Goal: Transaction & Acquisition: Download file/media

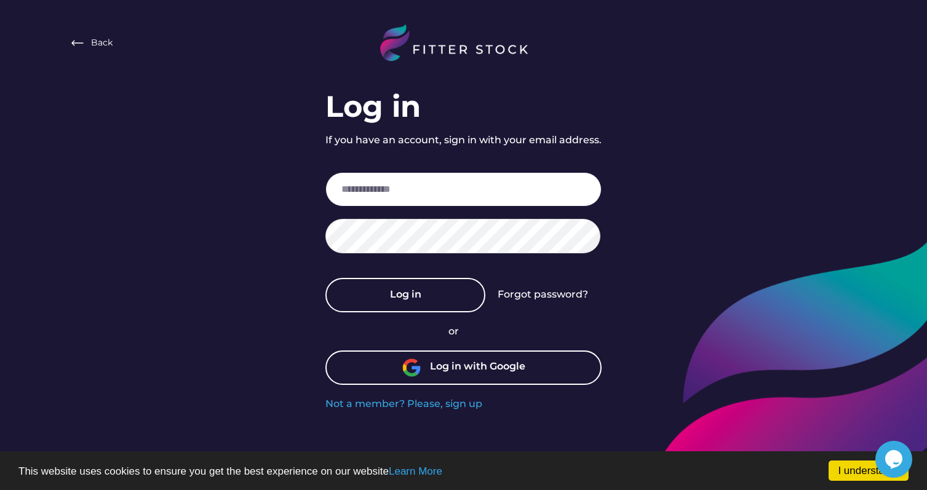
click at [447, 195] on input "email" at bounding box center [463, 189] width 276 height 34
paste input "**********"
type input "**********"
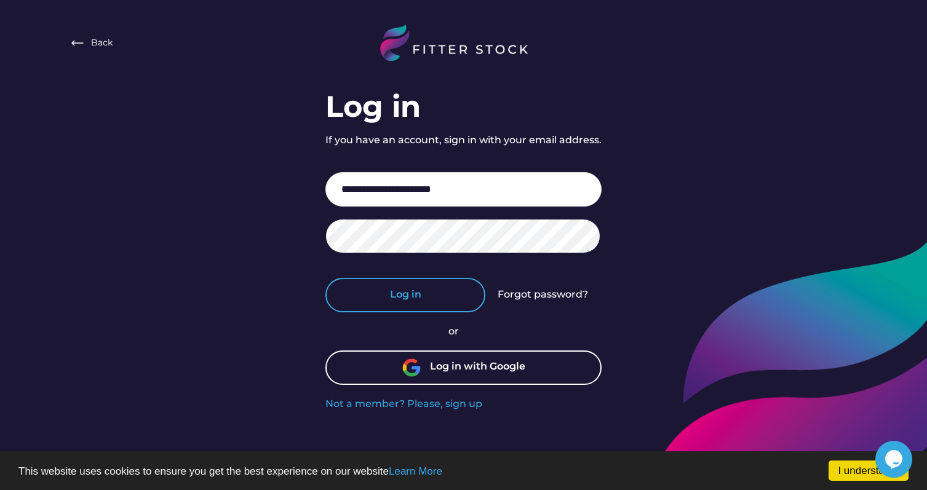
click at [405, 292] on button "Log in" at bounding box center [405, 295] width 160 height 34
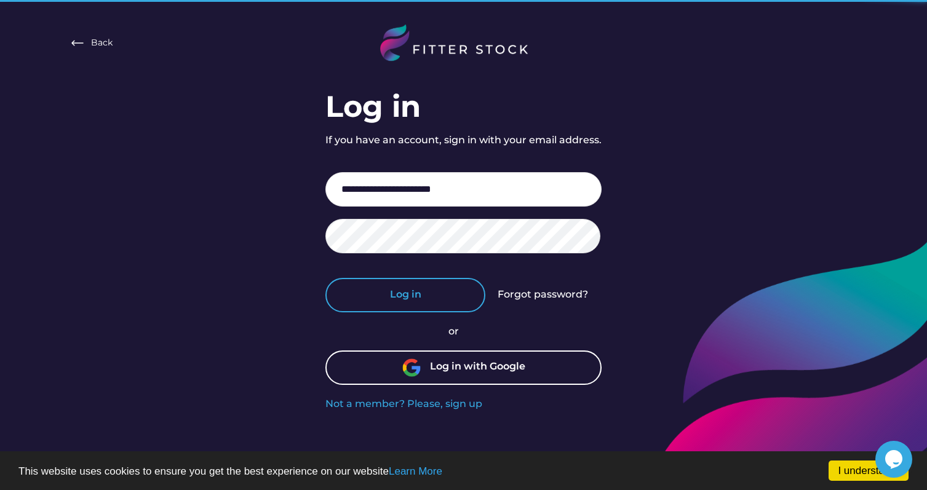
click at [404, 291] on button "Log in" at bounding box center [405, 295] width 160 height 34
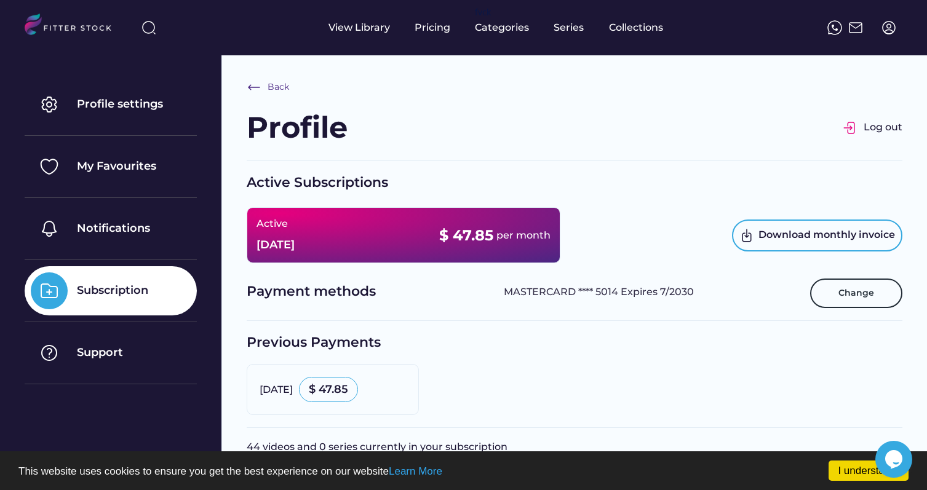
click at [171, 295] on div "Subscription" at bounding box center [111, 290] width 172 height 49
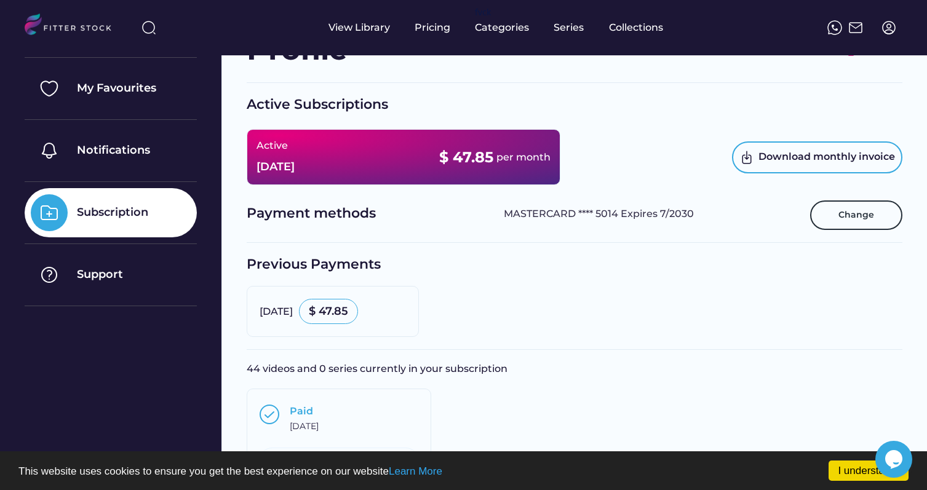
scroll to position [84, 0]
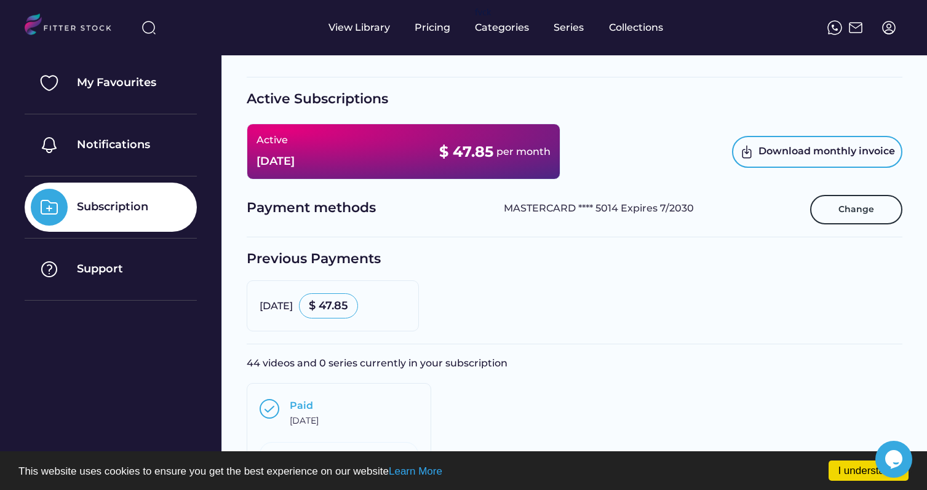
click at [129, 209] on div "Subscription" at bounding box center [112, 206] width 71 height 15
click at [39, 210] on img at bounding box center [49, 207] width 37 height 37
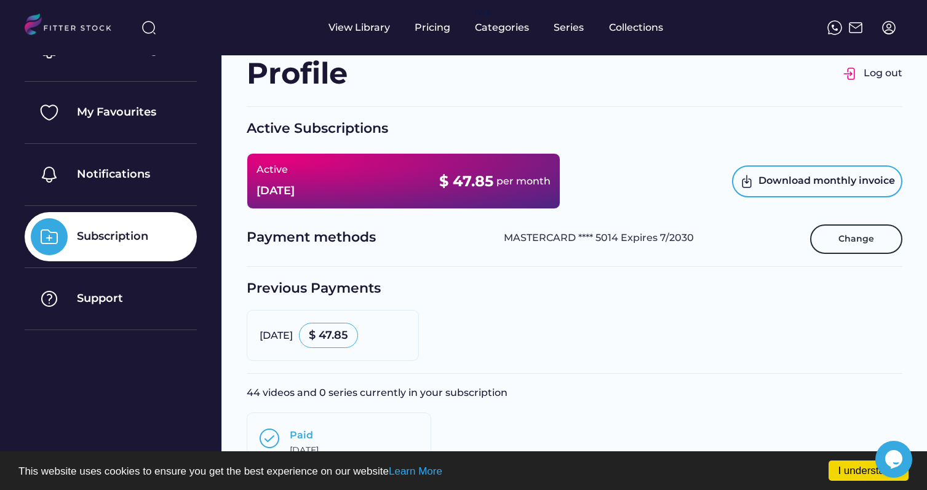
scroll to position [0, 0]
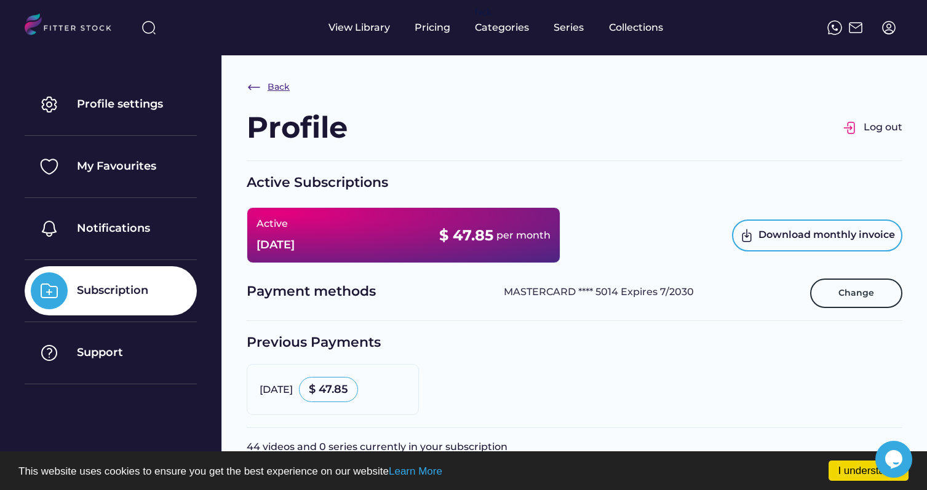
click at [282, 94] on div "Back" at bounding box center [268, 87] width 43 height 15
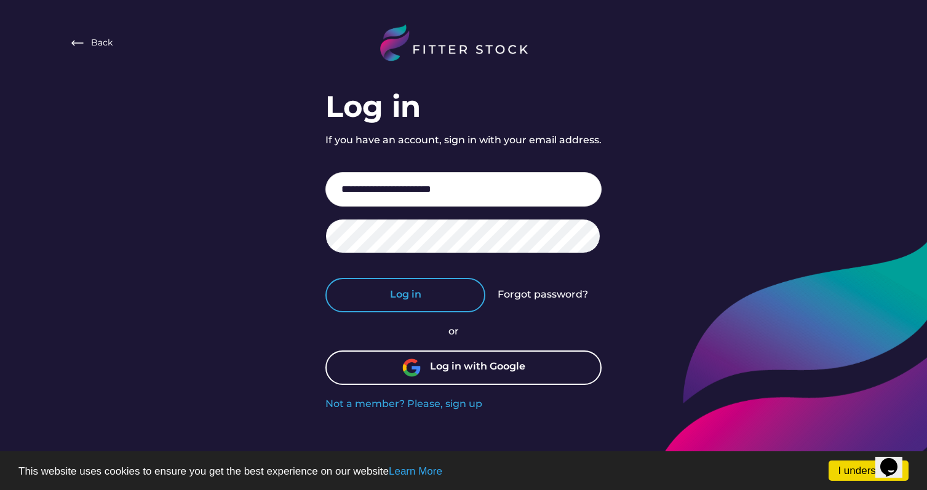
click at [383, 298] on button "Log in" at bounding box center [405, 295] width 160 height 34
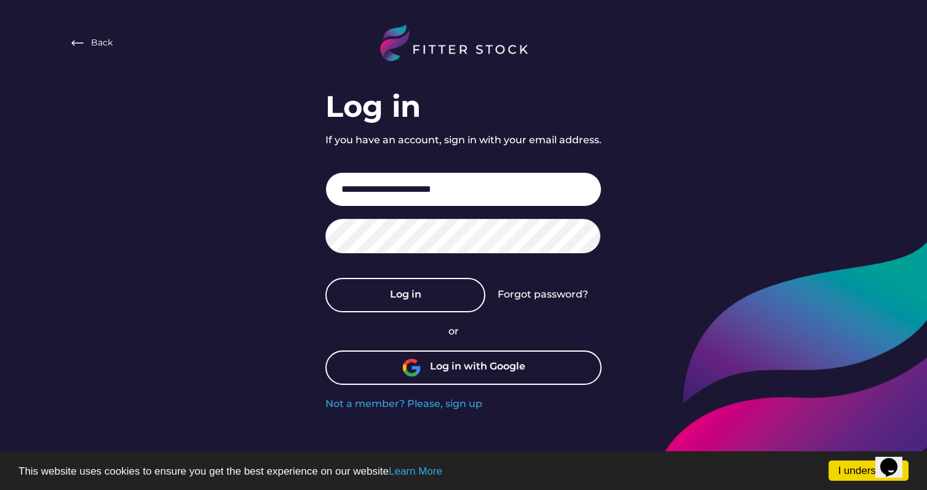
click at [567, 189] on input "**********" at bounding box center [463, 189] width 276 height 34
click at [350, 193] on input "**********" at bounding box center [463, 189] width 276 height 34
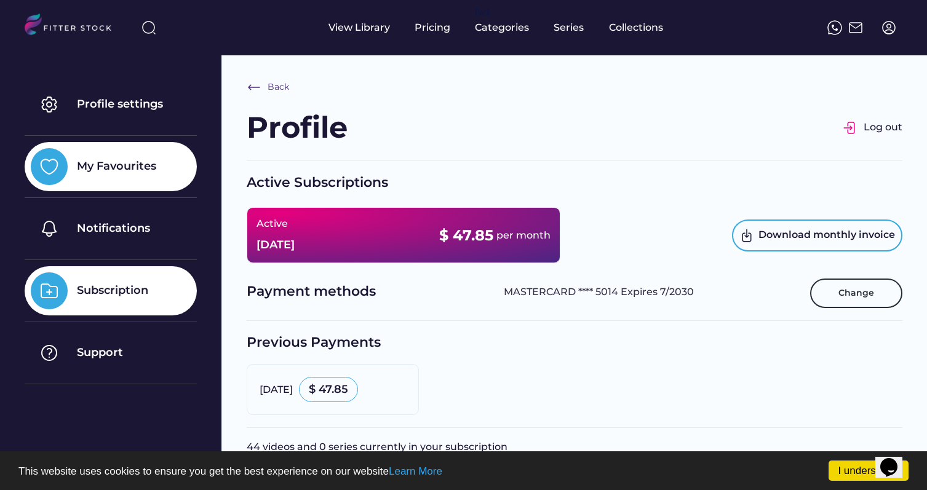
click at [154, 172] on div "My Favourites" at bounding box center [116, 166] width 79 height 15
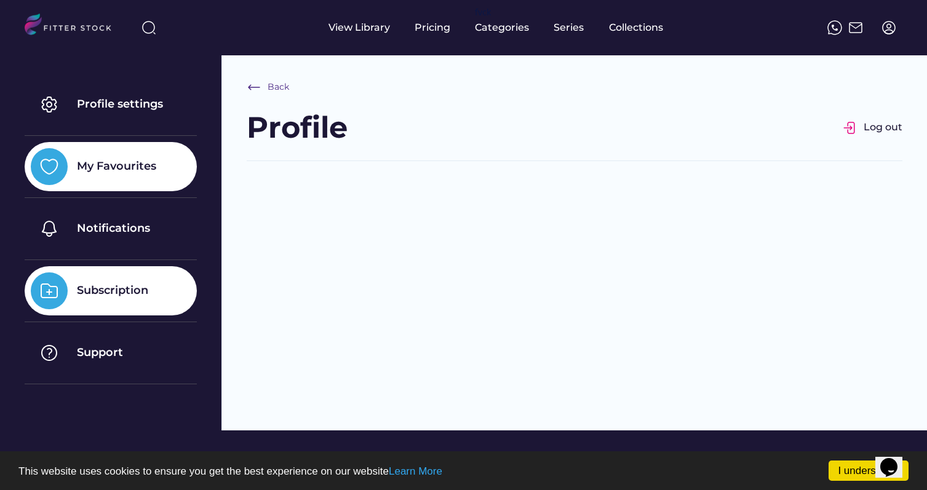
click at [133, 282] on div "Subscription" at bounding box center [111, 290] width 172 height 49
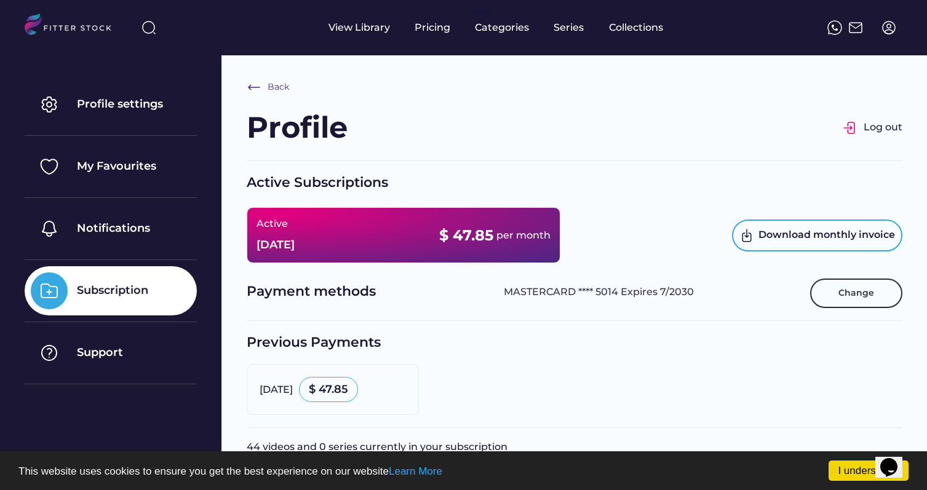
click at [295, 237] on div "Active Oct 24, 2025" at bounding box center [276, 235] width 38 height 36
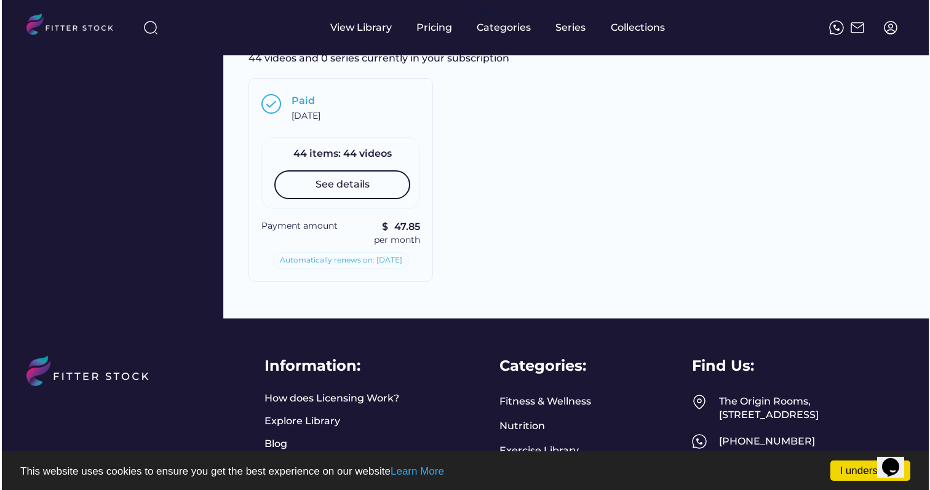
scroll to position [384, 0]
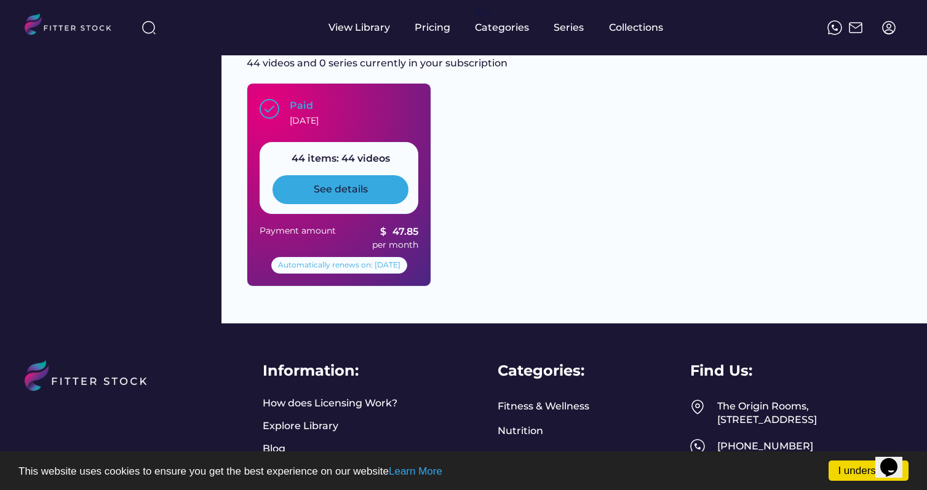
click at [316, 189] on div "See details" at bounding box center [341, 190] width 54 height 14
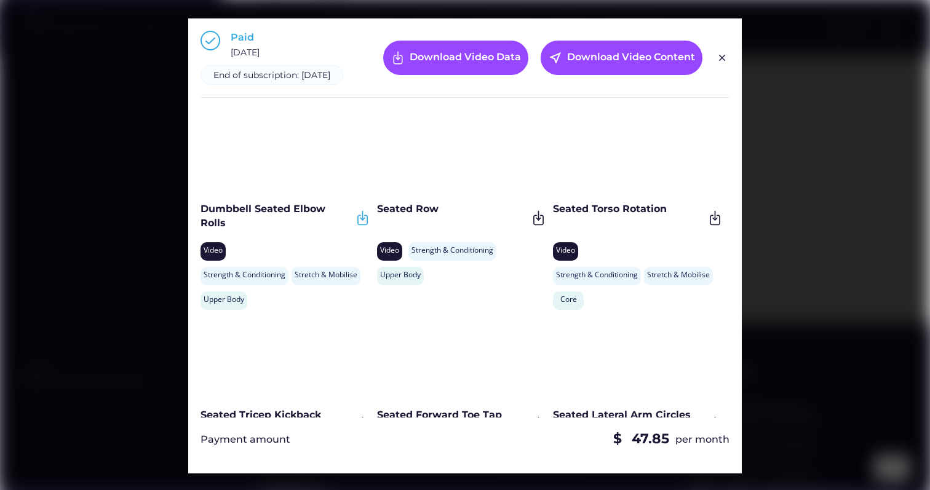
click at [360, 226] on img at bounding box center [362, 218] width 17 height 17
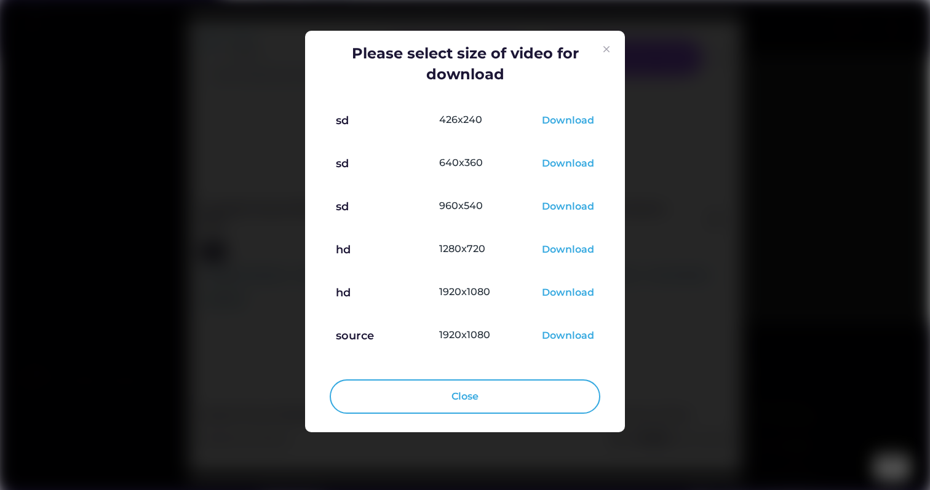
click at [607, 47] on img at bounding box center [606, 49] width 15 height 15
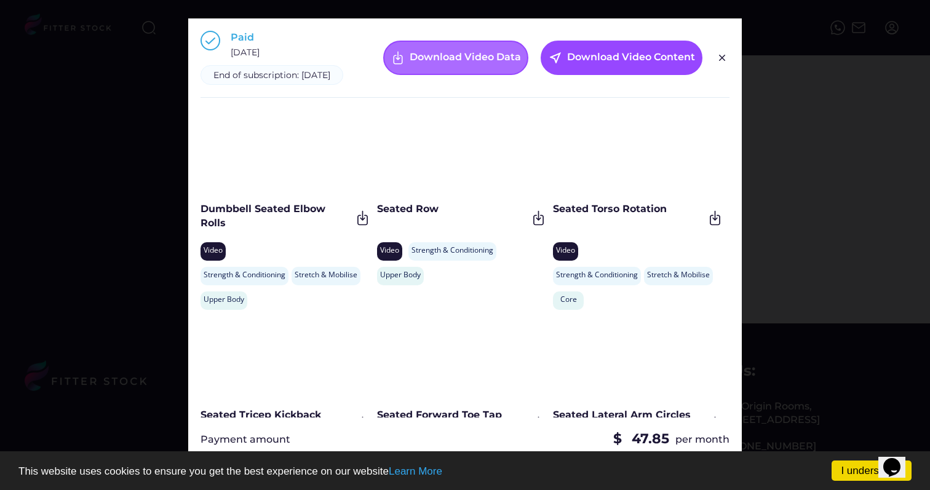
click at [510, 73] on div "Download Video Data" at bounding box center [455, 58] width 145 height 34
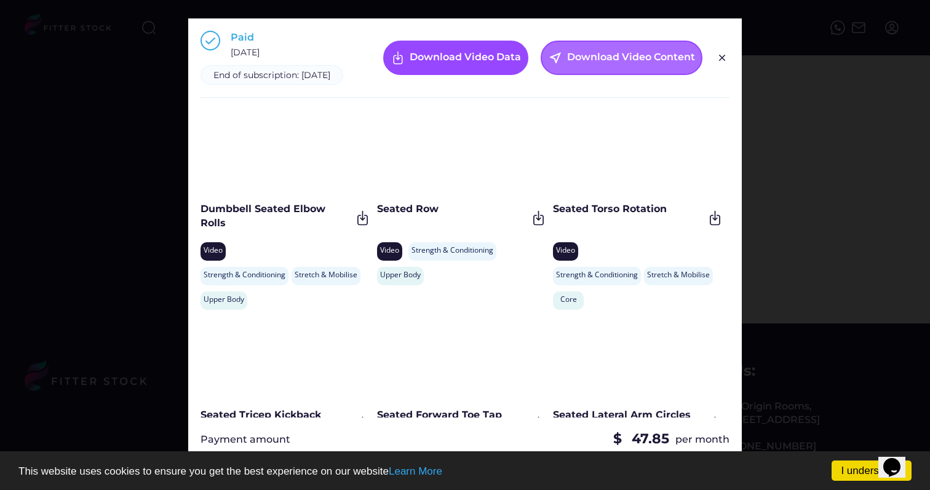
click at [600, 65] on div "Download Video Content" at bounding box center [631, 57] width 128 height 15
click at [361, 226] on img at bounding box center [362, 218] width 17 height 17
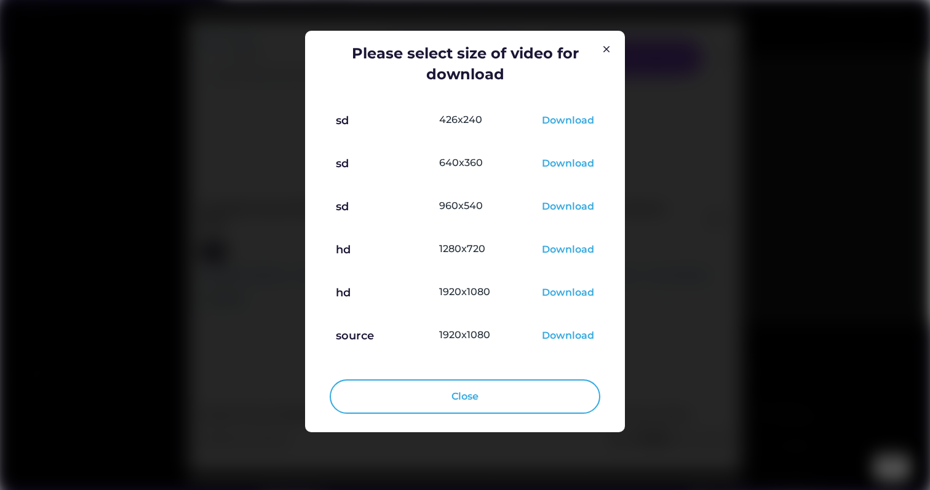
click at [552, 332] on div "Download" at bounding box center [568, 336] width 52 height 15
click at [564, 253] on div "Download" at bounding box center [568, 250] width 52 height 15
click at [567, 296] on div "Download" at bounding box center [568, 293] width 52 height 15
click at [604, 52] on img at bounding box center [606, 49] width 15 height 15
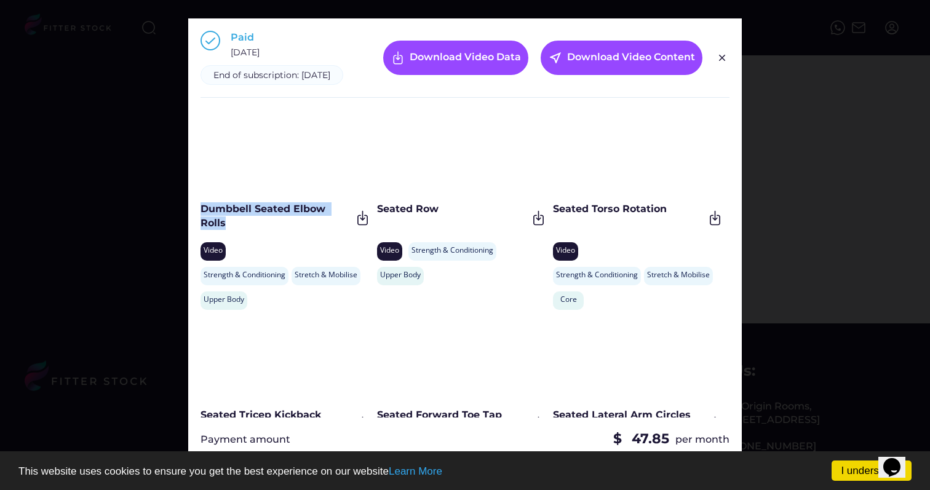
drag, startPoint x: 241, startPoint y: 229, endPoint x: 191, endPoint y: 221, distance: 50.6
click at [191, 221] on div "Paid September 22, 2025 End of subscription: September 24, 2028 Download Video …" at bounding box center [465, 245] width 554 height 455
copy div "Dumbbell Seated Elbow Rolls"
click at [365, 226] on img at bounding box center [362, 218] width 17 height 17
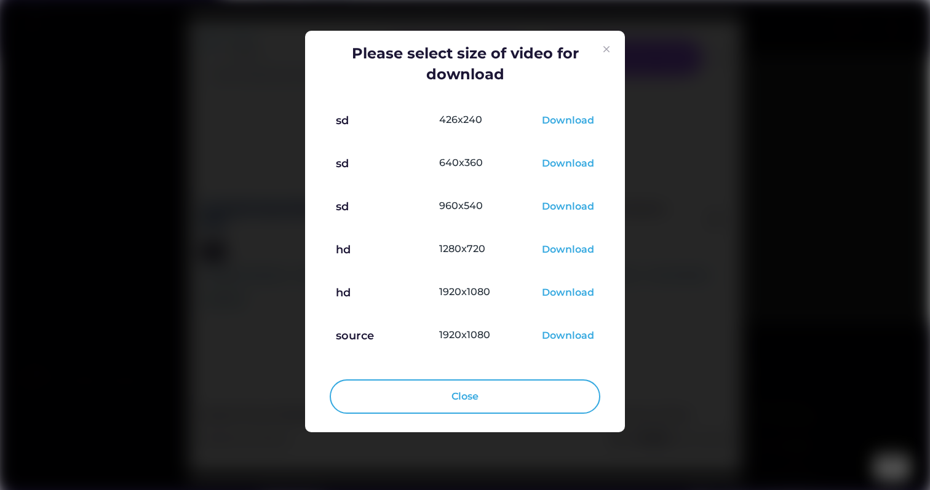
click at [609, 52] on img at bounding box center [606, 49] width 15 height 15
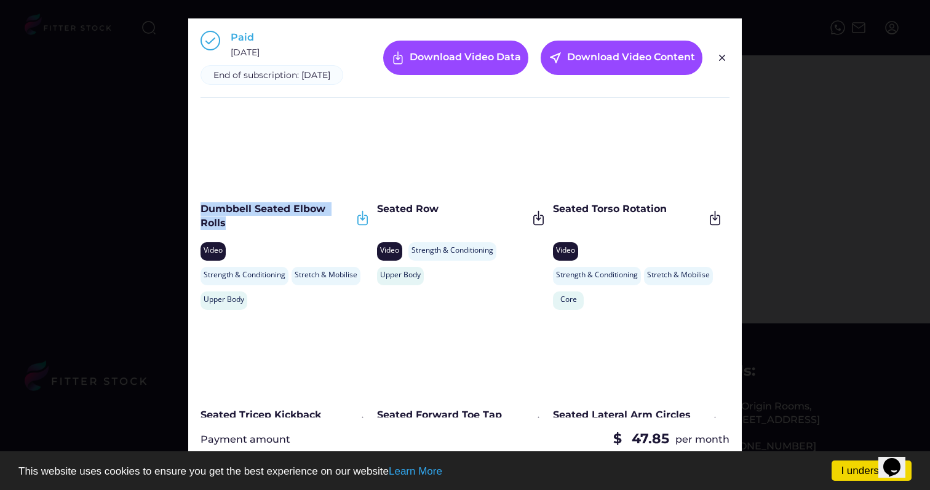
click at [361, 226] on img at bounding box center [362, 218] width 17 height 17
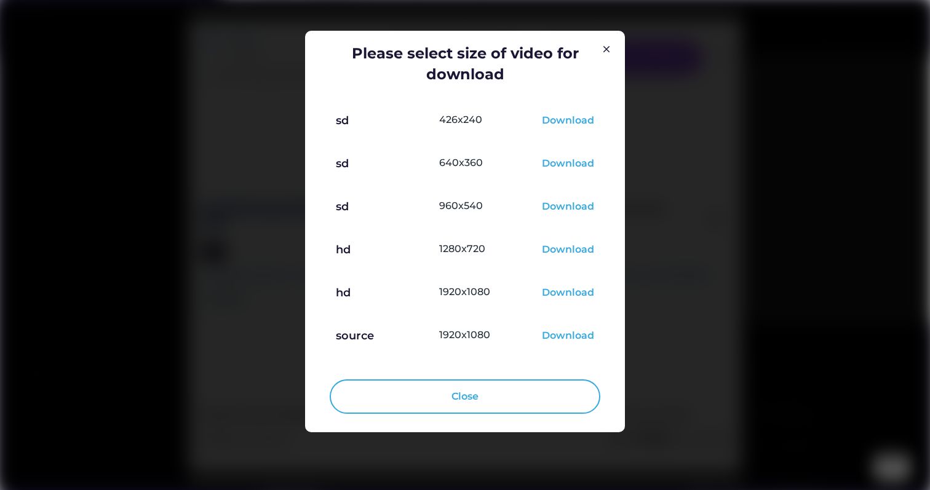
click at [164, 223] on div at bounding box center [465, 245] width 930 height 490
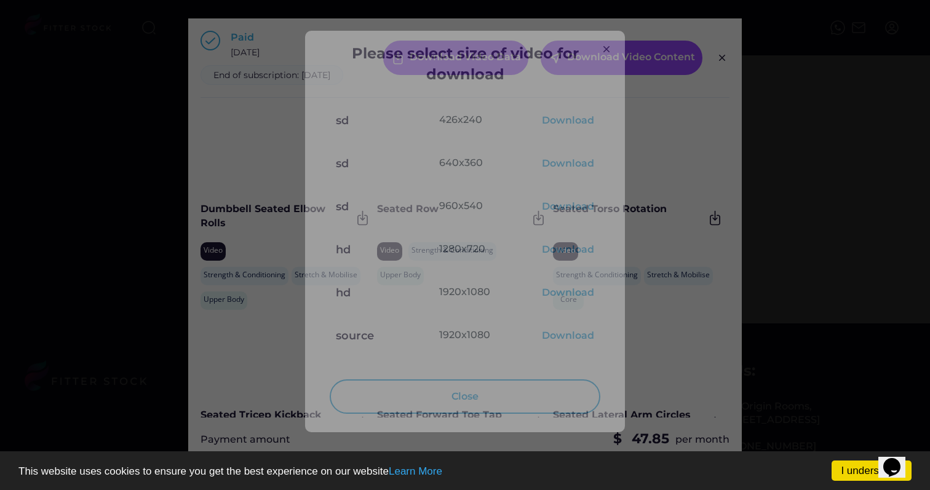
click at [164, 223] on div at bounding box center [465, 245] width 930 height 490
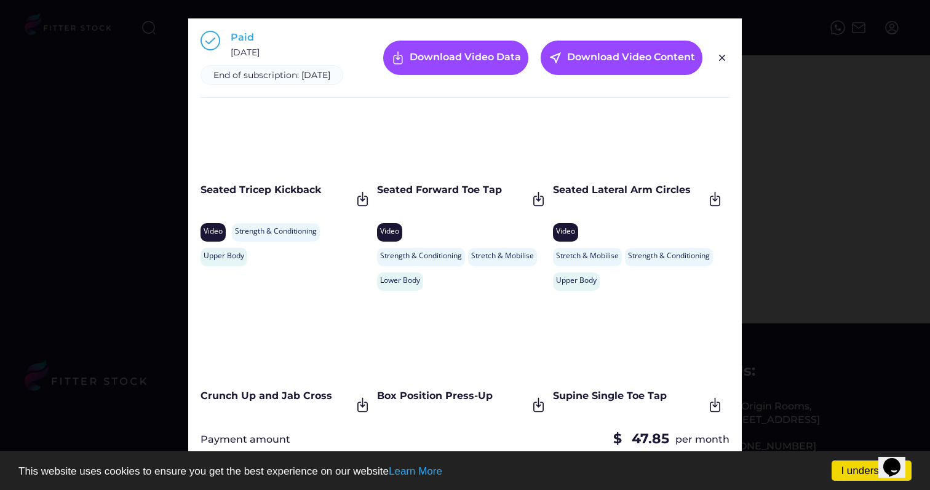
scroll to position [0, 0]
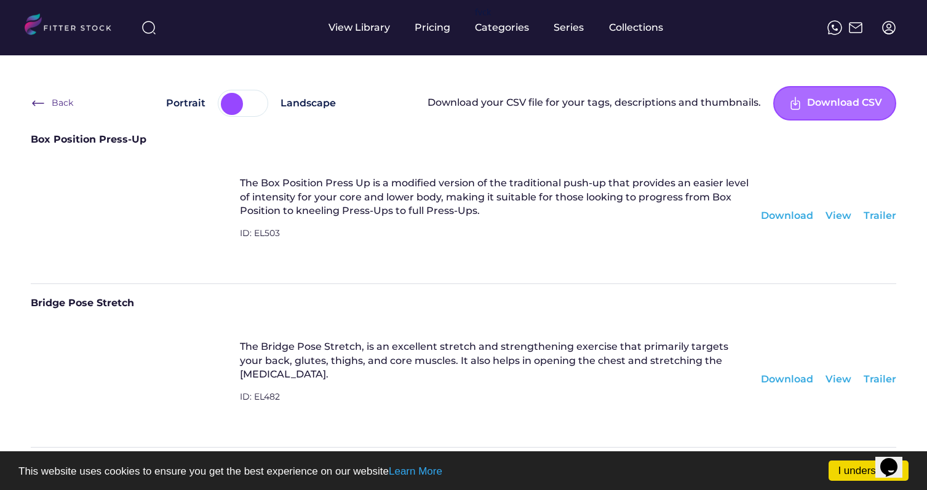
click at [823, 103] on div "Download CSV" at bounding box center [844, 103] width 75 height 15
